Goal: Information Seeking & Learning: Learn about a topic

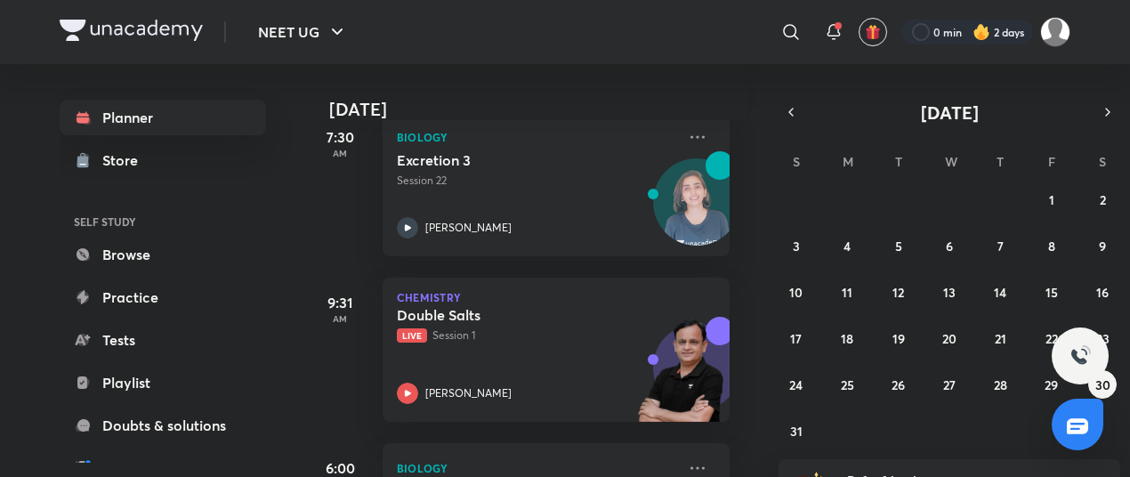
scroll to position [111, 12]
click at [597, 335] on p "Live Session 1" at bounding box center [536, 336] width 279 height 16
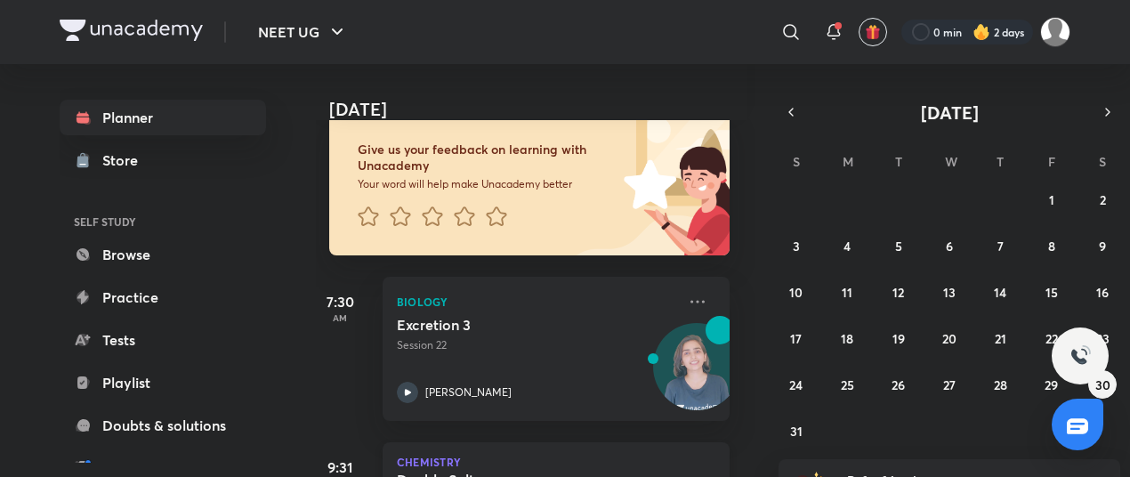
click at [597, 335] on div "[DATE] Good morning, [PERSON_NAME] You have 4 events [DATE] Give us your feedba…" at bounding box center [535, 270] width 439 height 413
